Goal: Task Accomplishment & Management: Use online tool/utility

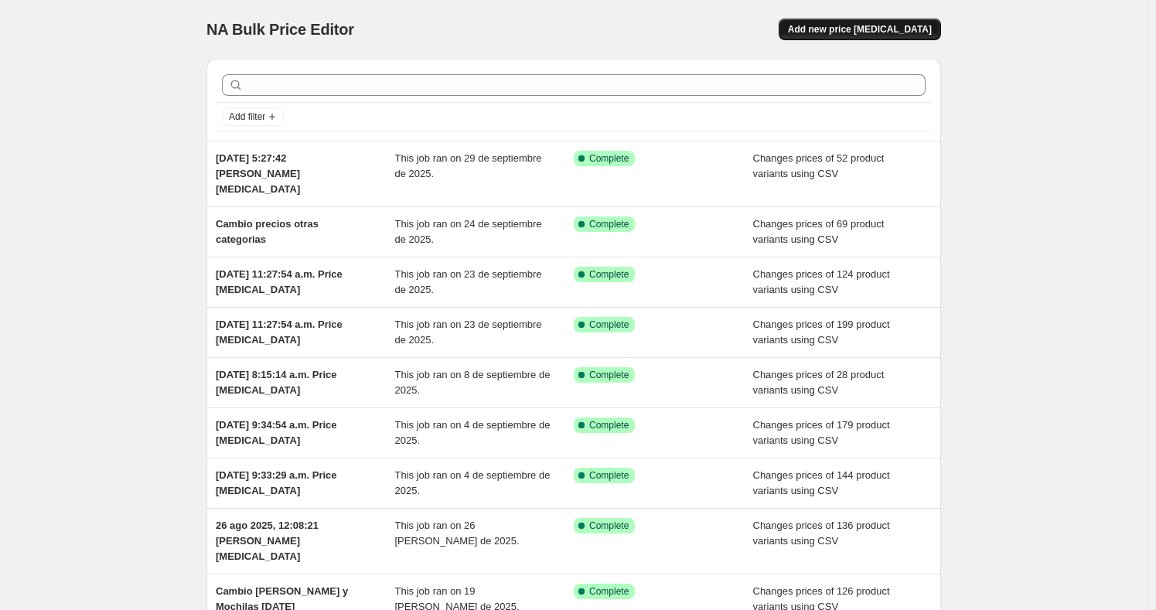
click at [895, 29] on span "Add new price [MEDICAL_DATA]" at bounding box center [860, 29] width 144 height 12
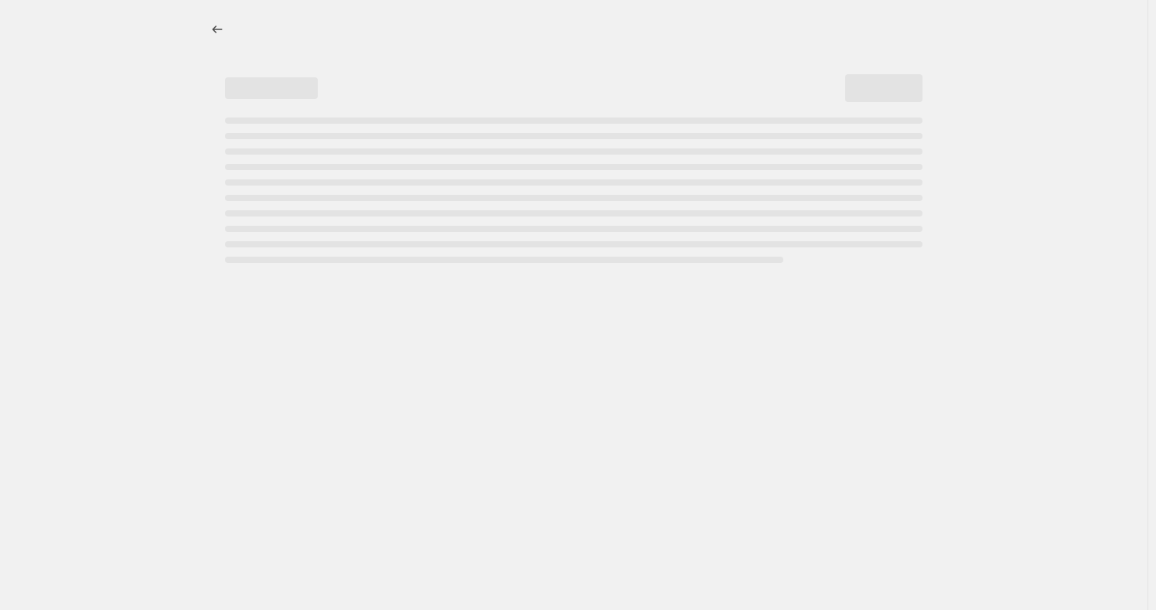
select select "percentage"
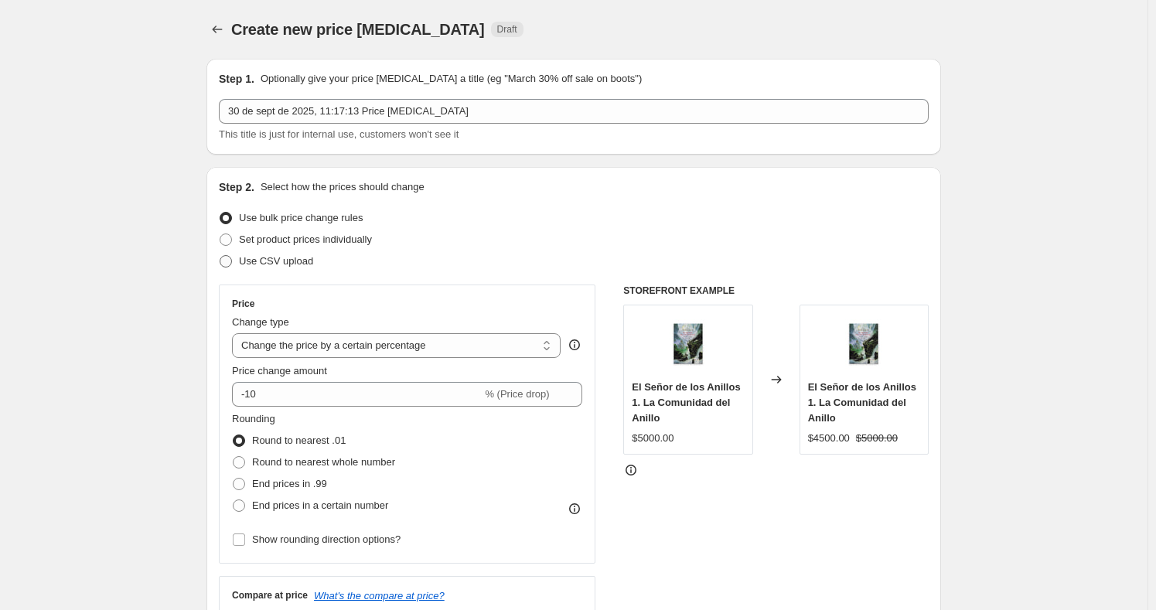
click at [251, 258] on span "Use CSV upload" at bounding box center [276, 261] width 74 height 12
click at [220, 256] on input "Use CSV upload" at bounding box center [220, 255] width 1 height 1
radio input "true"
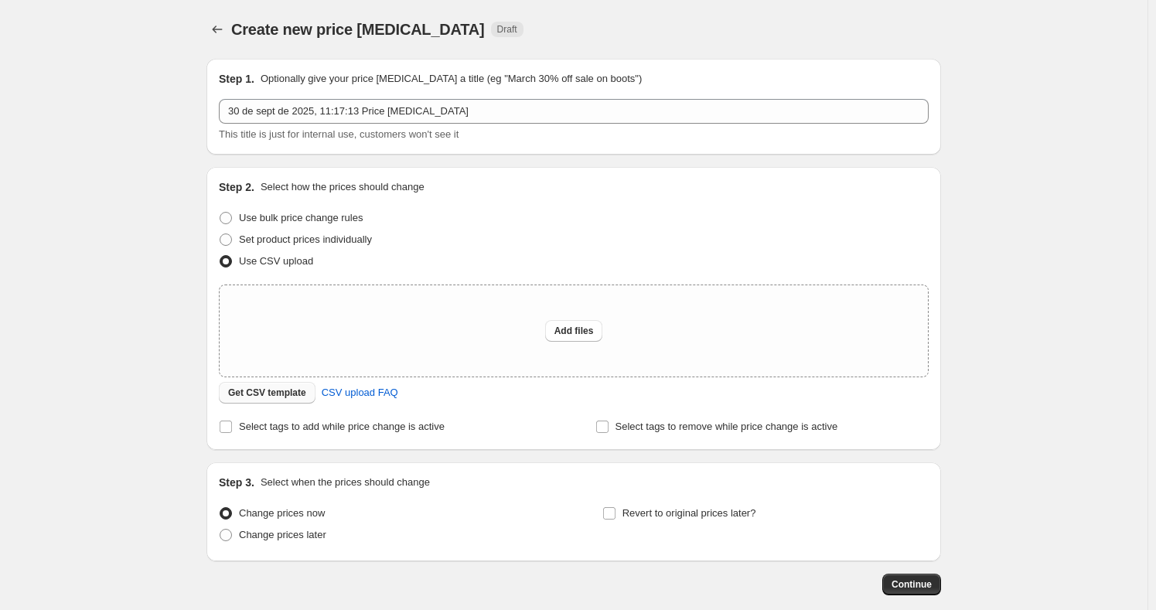
click at [299, 387] on span "Get CSV template" at bounding box center [267, 393] width 78 height 12
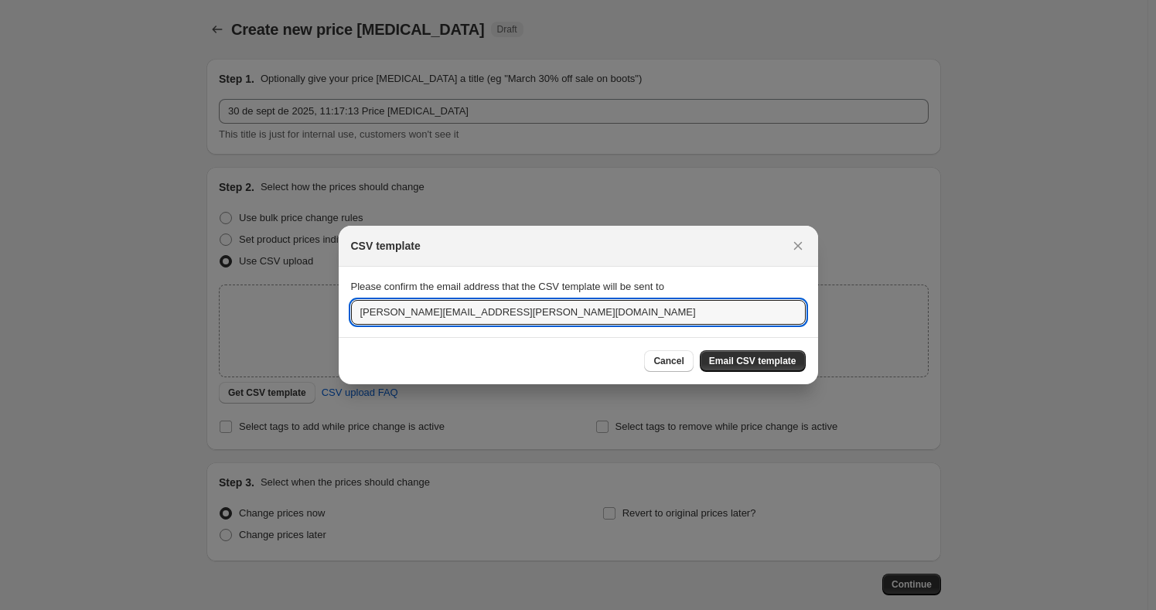
drag, startPoint x: 491, startPoint y: 309, endPoint x: 317, endPoint y: 293, distance: 174.7
type input "t"
type input "[EMAIL_ADDRESS][DOMAIN_NAME]"
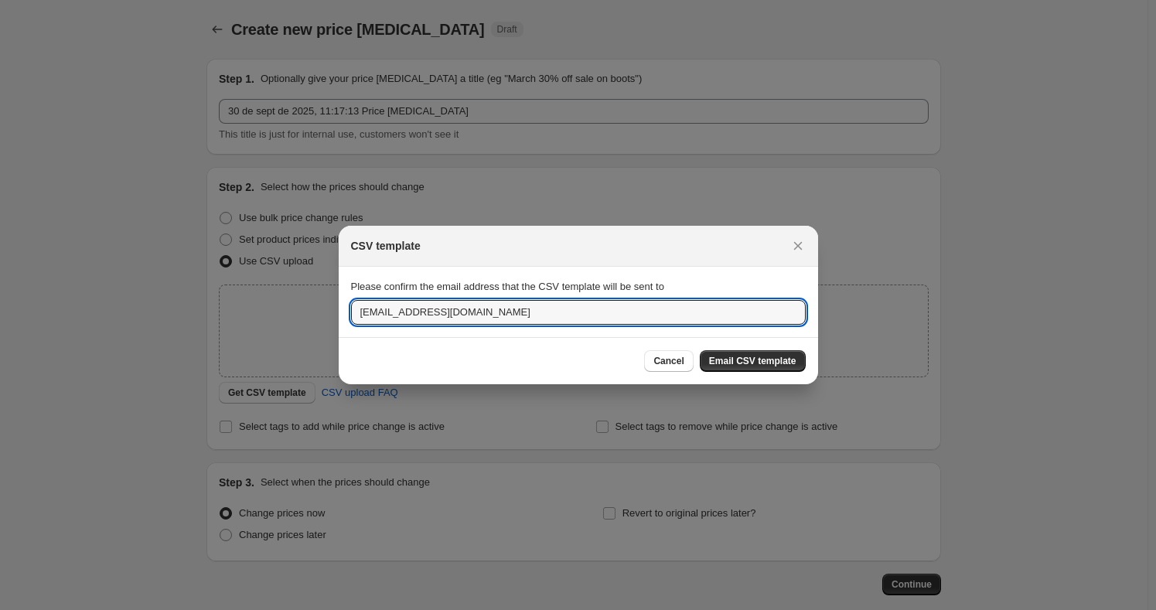
click at [738, 362] on span "Email CSV template" at bounding box center [752, 361] width 87 height 12
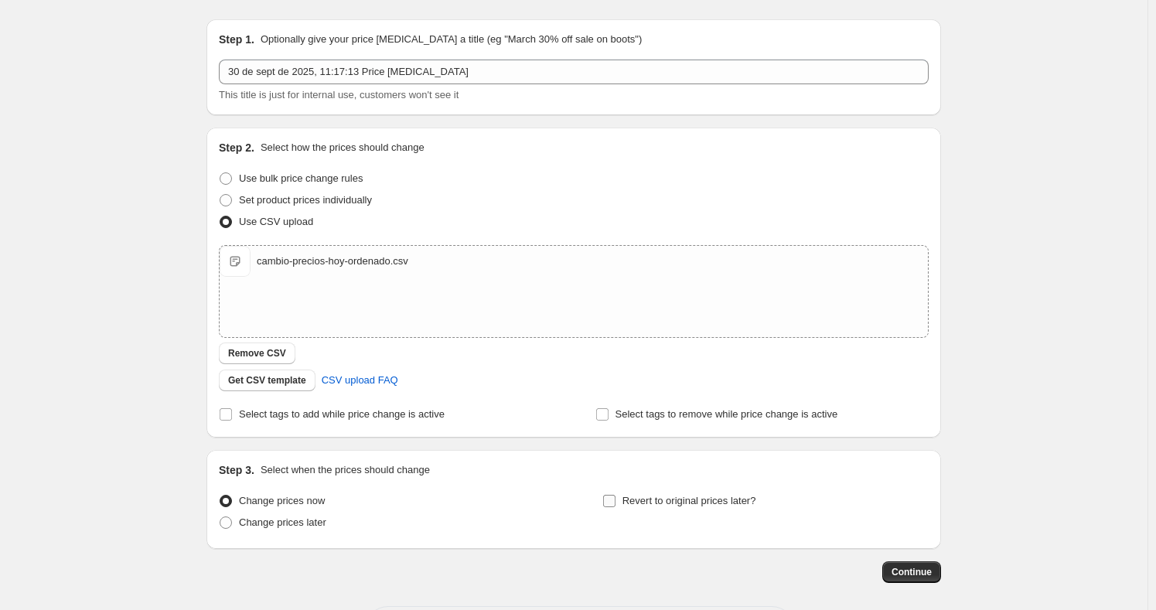
scroll to position [106, 0]
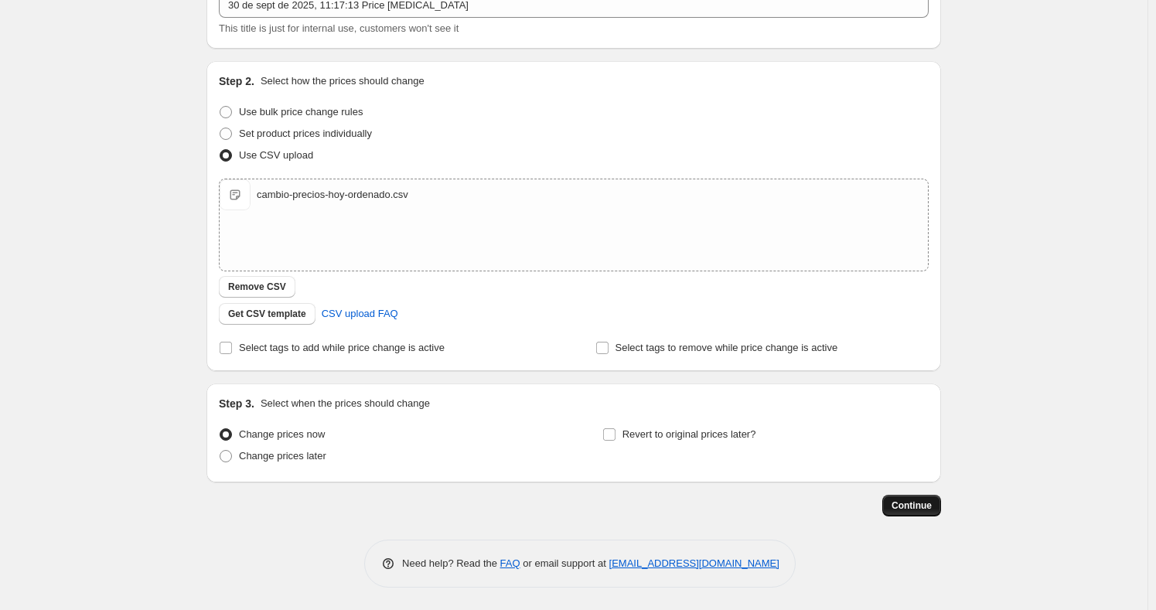
click at [917, 504] on span "Continue" at bounding box center [912, 506] width 40 height 12
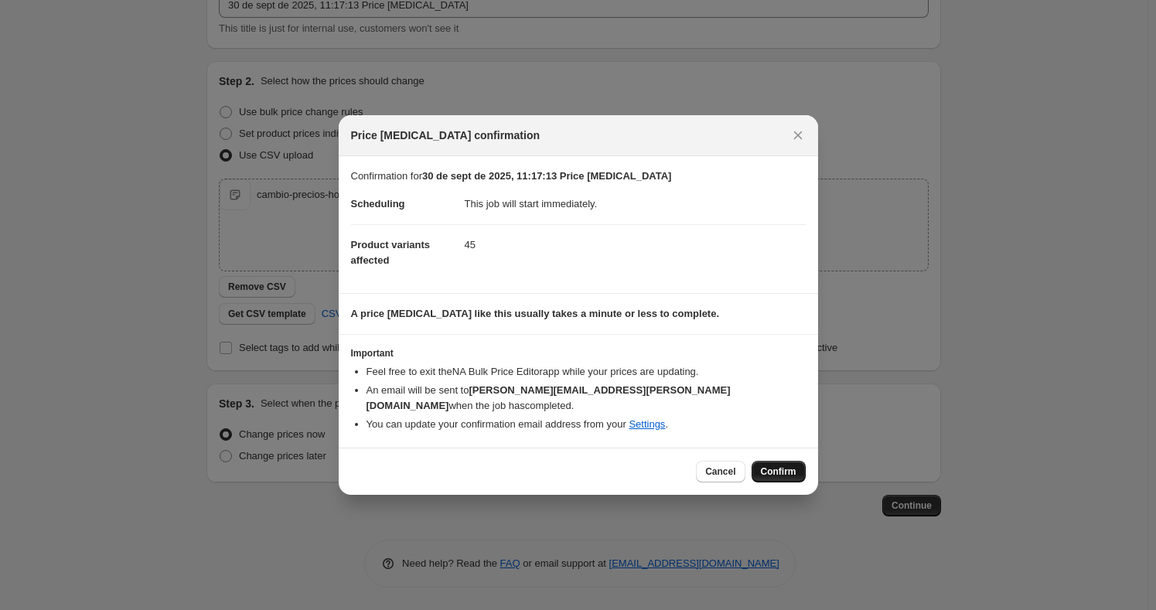
click at [781, 465] on span "Confirm" at bounding box center [779, 471] width 36 height 12
